Goal: Find specific page/section: Find specific page/section

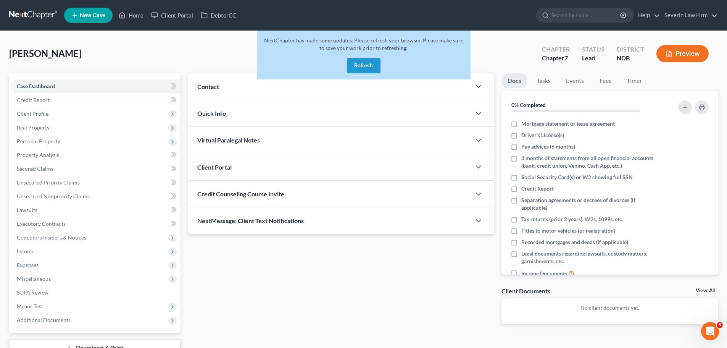
click at [360, 64] on button "Refresh" at bounding box center [364, 65] width 34 height 15
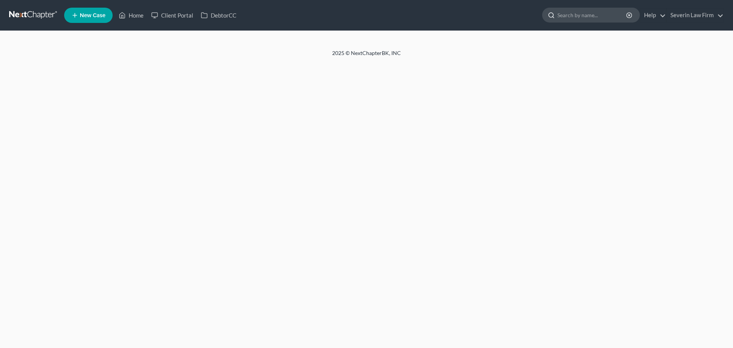
click at [576, 16] on input "search" at bounding box center [592, 15] width 70 height 14
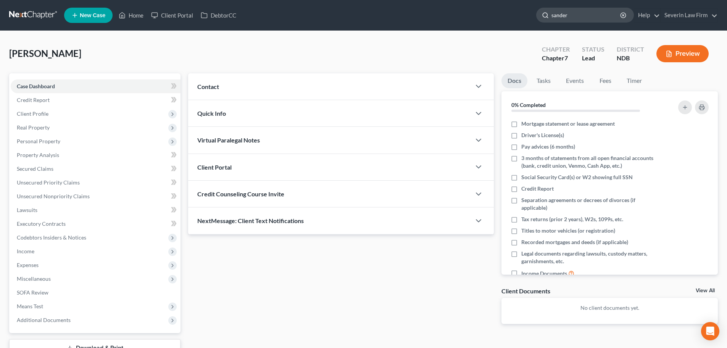
type input "[PERSON_NAME]"
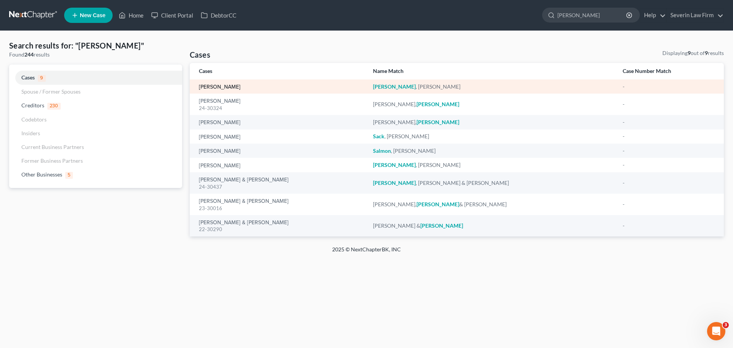
click at [218, 86] on link "[PERSON_NAME]" at bounding box center [220, 86] width 42 height 5
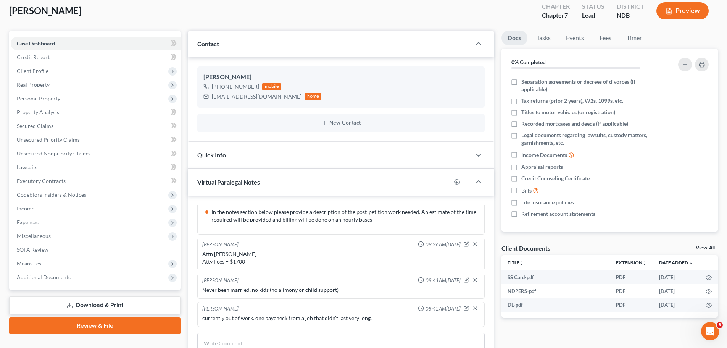
scroll to position [153, 0]
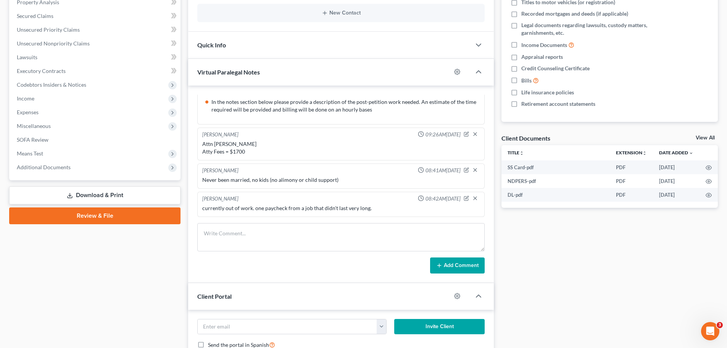
click at [702, 139] on link "View All" at bounding box center [705, 137] width 19 height 5
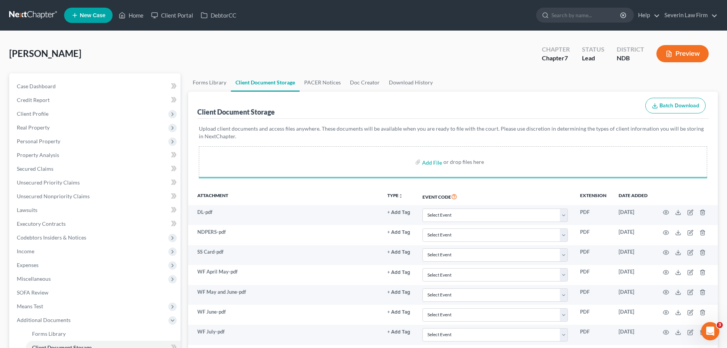
scroll to position [127, 0]
